Goal: Find specific page/section: Find specific page/section

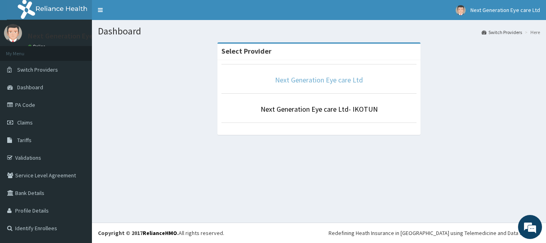
click at [349, 78] on link "Next Generation Eye care Ltd" at bounding box center [319, 79] width 88 height 9
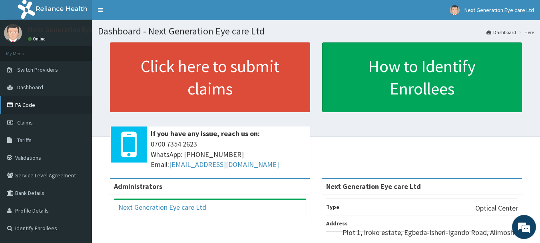
click at [25, 102] on link "PA Code" at bounding box center [46, 105] width 92 height 18
